Goal: Transaction & Acquisition: Purchase product/service

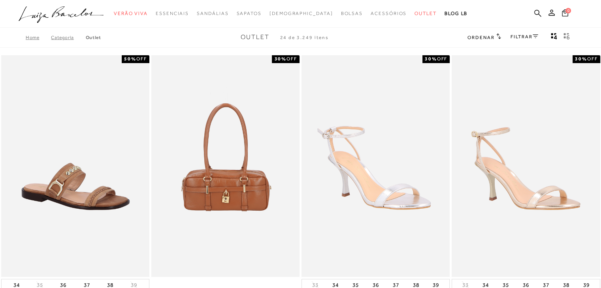
click at [487, 38] on span "Ordenar" at bounding box center [480, 38] width 27 height 6
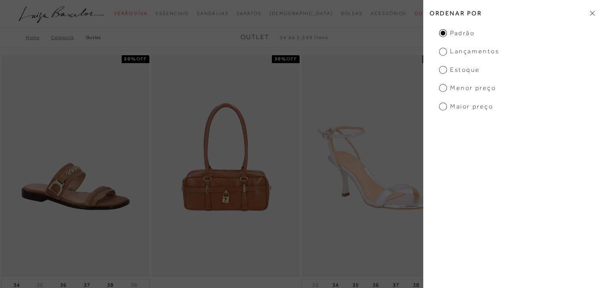
click at [444, 90] on span "Menor preço" at bounding box center [467, 88] width 57 height 9
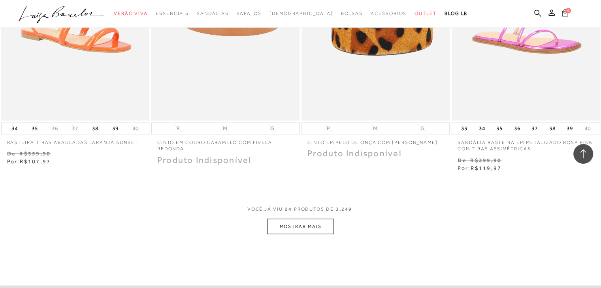
scroll to position [1659, 0]
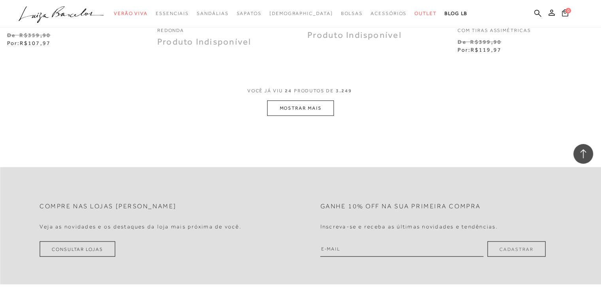
click at [325, 110] on button "MOSTRAR MAIS" at bounding box center [300, 108] width 66 height 15
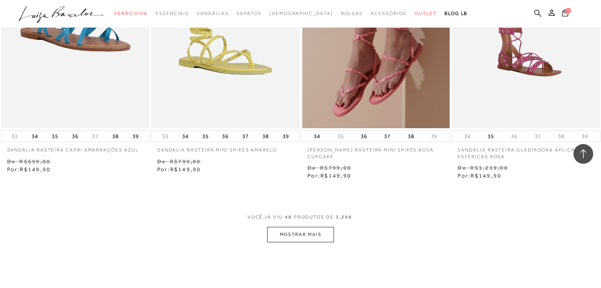
scroll to position [3278, 0]
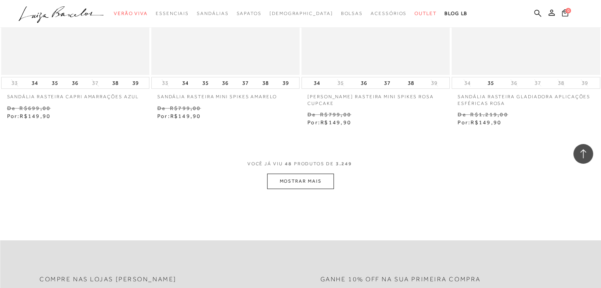
click at [307, 177] on button "MOSTRAR MAIS" at bounding box center [300, 181] width 66 height 15
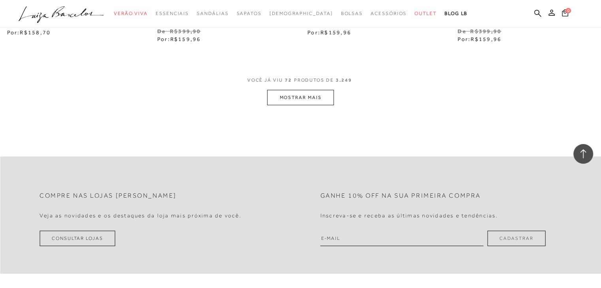
scroll to position [5055, 0]
click at [318, 97] on button "MOSTRAR MAIS" at bounding box center [300, 95] width 66 height 15
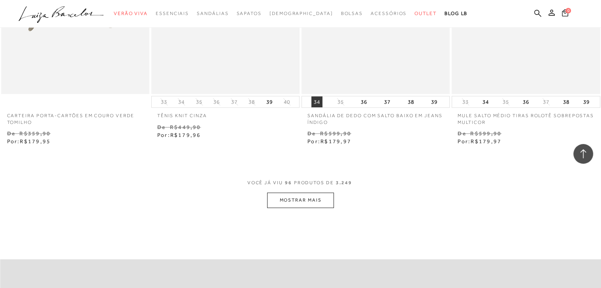
scroll to position [6714, 0]
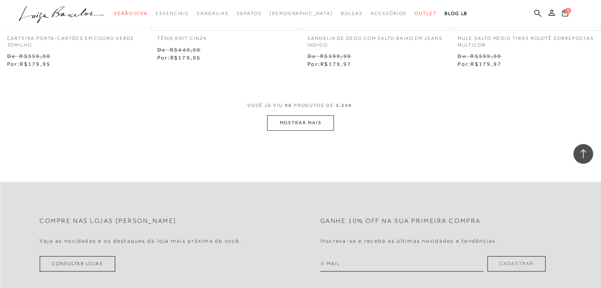
click at [308, 117] on button "MOSTRAR MAIS" at bounding box center [300, 122] width 66 height 15
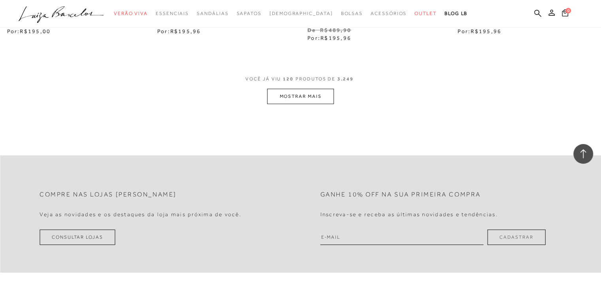
scroll to position [8472, 0]
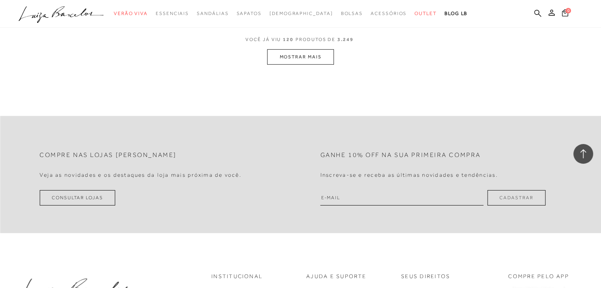
click at [306, 51] on button "MOSTRAR MAIS" at bounding box center [300, 56] width 66 height 15
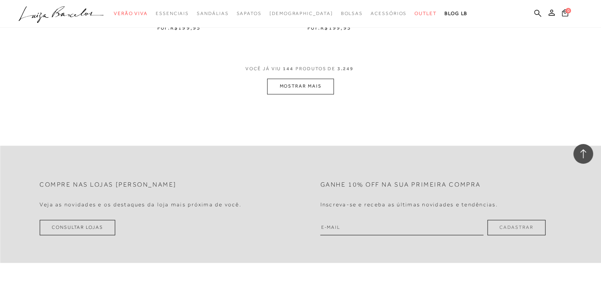
scroll to position [10170, 0]
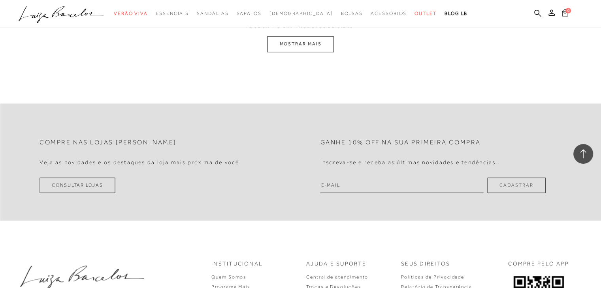
click at [300, 45] on button "MOSTRAR MAIS" at bounding box center [300, 43] width 66 height 15
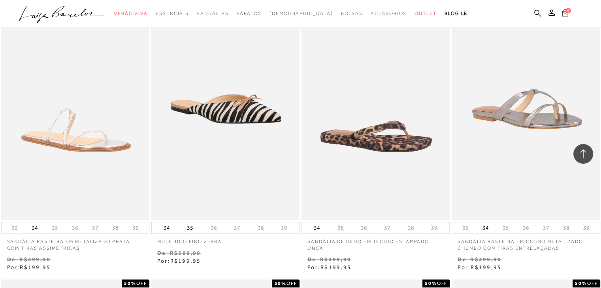
scroll to position [11856, 0]
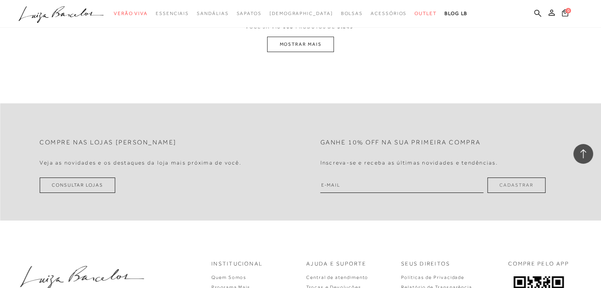
click at [301, 46] on button "MOSTRAR MAIS" at bounding box center [300, 44] width 66 height 15
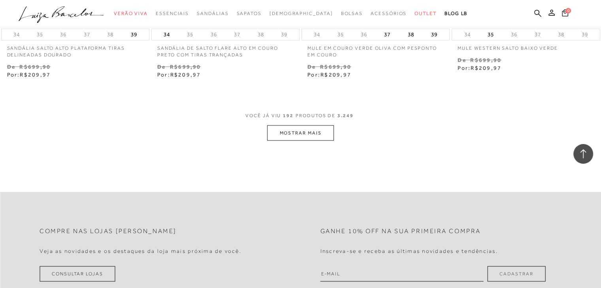
scroll to position [13423, 0]
